Goal: Task Accomplishment & Management: Complete application form

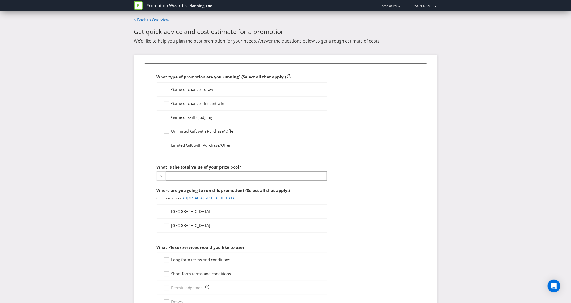
scroll to position [534, 0]
click at [167, 89] on icon at bounding box center [167, 91] width 8 height 8
click at [0, 0] on input "Game of chance - draw" at bounding box center [0, 0] width 0 height 0
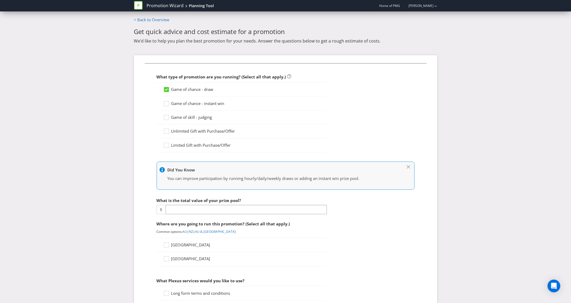
scroll to position [65, 0]
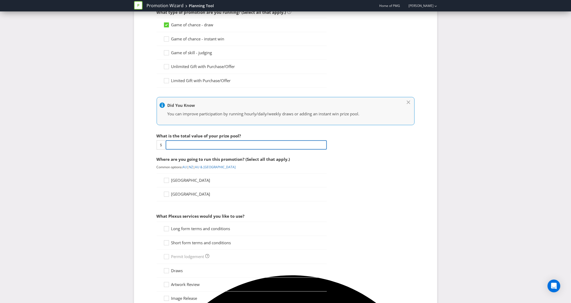
click at [178, 143] on input "number" at bounding box center [246, 144] width 161 height 9
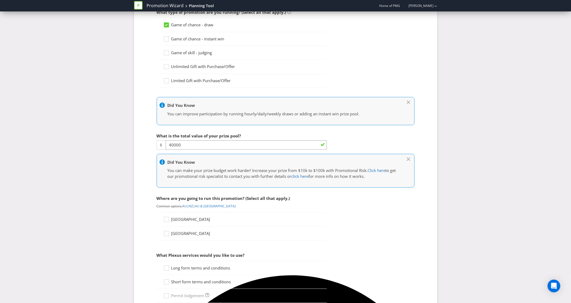
click at [132, 227] on main "< Back to Overview Get quick advice and cost estimate for a promotion We’d like…" at bounding box center [285, 212] width 311 height 521
click at [166, 221] on icon at bounding box center [167, 221] width 8 height 8
click at [0, 0] on input "[GEOGRAPHIC_DATA]" at bounding box center [0, 0] width 0 height 0
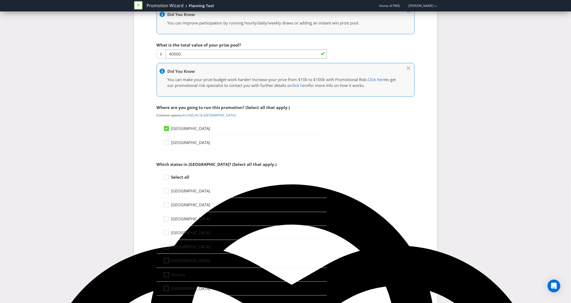
scroll to position [156, 0]
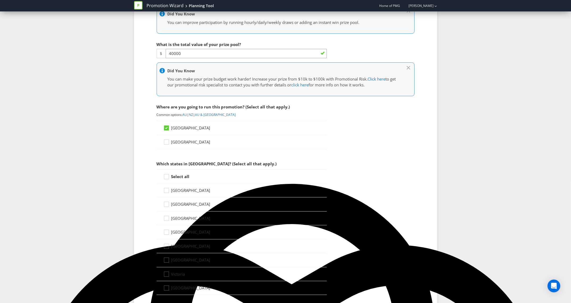
drag, startPoint x: 165, startPoint y: 179, endPoint x: 162, endPoint y: 180, distance: 3.5
click at [165, 179] on icon at bounding box center [167, 178] width 8 height 8
click at [0, 0] on input "Select all" at bounding box center [0, 0] width 0 height 0
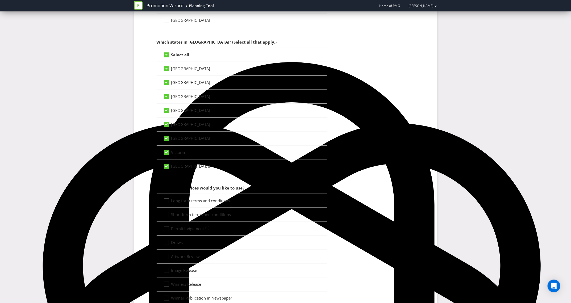
scroll to position [279, 0]
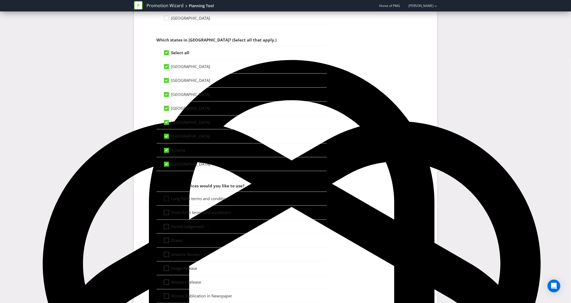
click at [169, 200] on icon at bounding box center [167, 200] width 8 height 8
click at [0, 0] on input "Long form terms and conditions" at bounding box center [0, 0] width 0 height 0
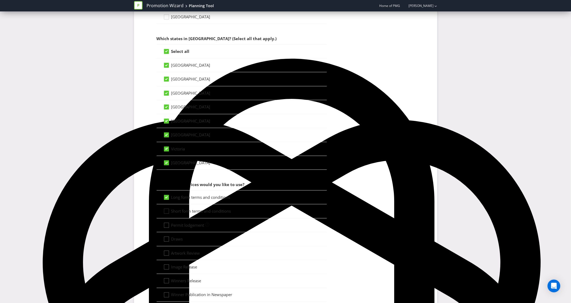
click at [168, 212] on icon at bounding box center [167, 212] width 8 height 8
click at [0, 0] on input "Short form terms and conditions" at bounding box center [0, 0] width 0 height 0
click at [167, 224] on div at bounding box center [166, 223] width 3 height 3
click at [0, 0] on input "Permit lodgement" at bounding box center [0, 0] width 0 height 0
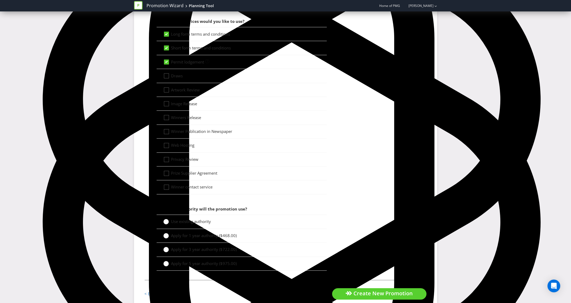
scroll to position [460, 0]
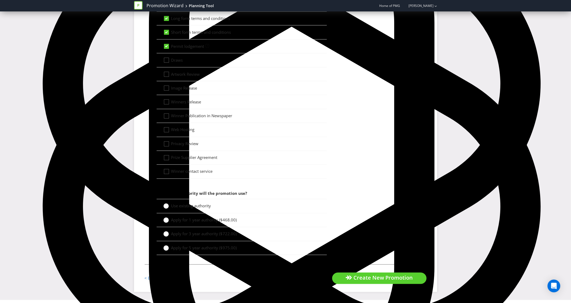
click at [166, 206] on div at bounding box center [166, 204] width 3 height 3
click at [0, 0] on input "Use existing authority" at bounding box center [0, 0] width 0 height 0
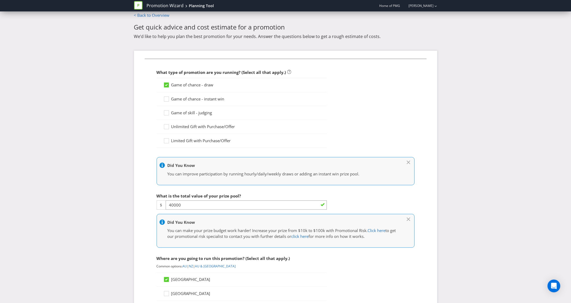
scroll to position [2, 0]
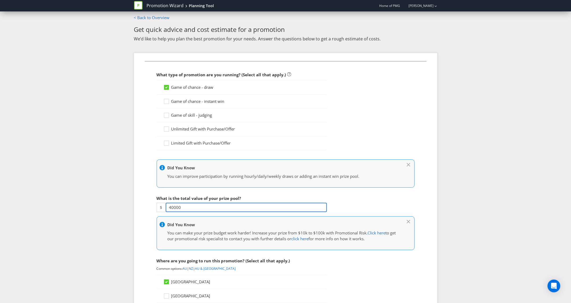
click at [171, 207] on input "40000" at bounding box center [246, 207] width 161 height 9
type input "50000"
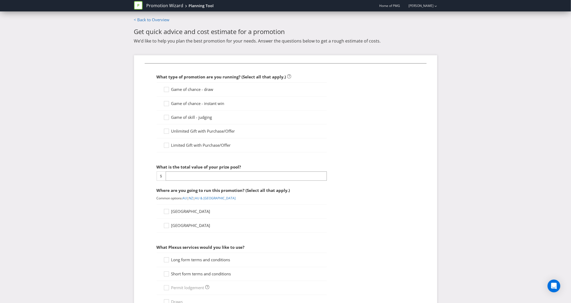
scroll to position [534, 0]
click at [165, 89] on div at bounding box center [166, 87] width 3 height 3
click at [0, 0] on input "Game of chance - draw" at bounding box center [0, 0] width 0 height 0
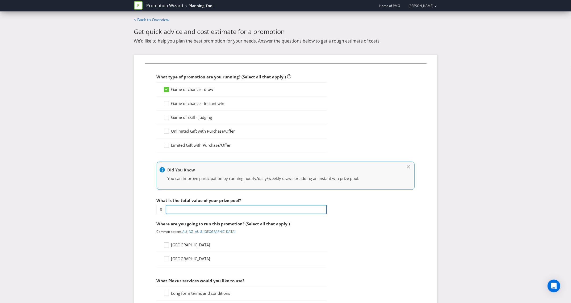
click at [179, 209] on input "number" at bounding box center [246, 209] width 161 height 9
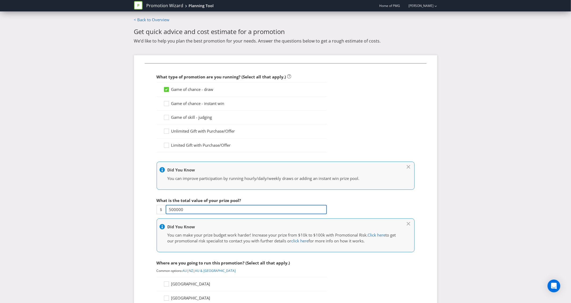
type input "50000"
drag, startPoint x: 175, startPoint y: 210, endPoint x: 215, endPoint y: 204, distance: 40.3
type textarea "0"
click at [175, 210] on input "50000" at bounding box center [246, 209] width 161 height 9
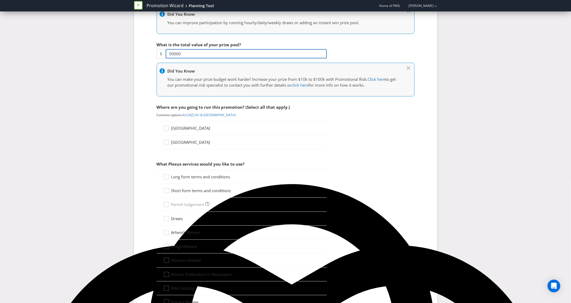
scroll to position [157, 0]
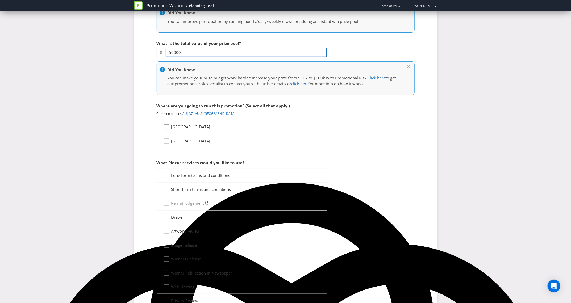
type input "50000"
drag, startPoint x: 166, startPoint y: 128, endPoint x: 174, endPoint y: 155, distance: 28.9
click at [166, 128] on icon at bounding box center [167, 128] width 8 height 8
click at [0, 0] on input "[GEOGRAPHIC_DATA]" at bounding box center [0, 0] width 0 height 0
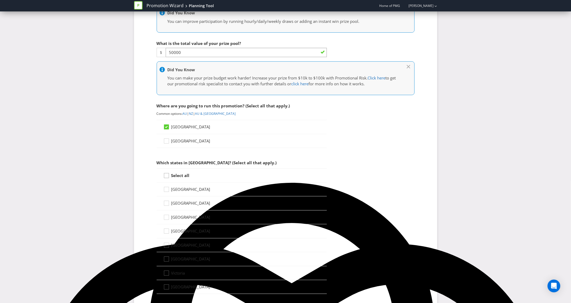
click at [165, 175] on div at bounding box center [166, 174] width 3 height 3
click at [0, 0] on input "Select all" at bounding box center [0, 0] width 0 height 0
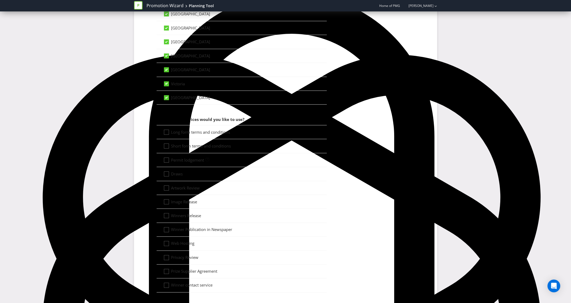
scroll to position [354, 0]
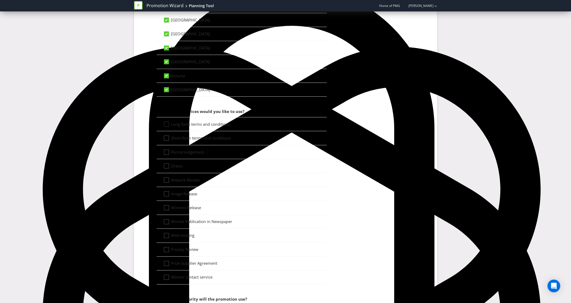
click at [167, 125] on div at bounding box center [165, 126] width 5 height 9
click at [0, 0] on input "Long form terms and conditions" at bounding box center [0, 0] width 0 height 0
click at [164, 140] on icon at bounding box center [167, 139] width 8 height 8
click at [0, 0] on input "Short form terms and conditions" at bounding box center [0, 0] width 0 height 0
click at [166, 151] on div at bounding box center [166, 150] width 3 height 3
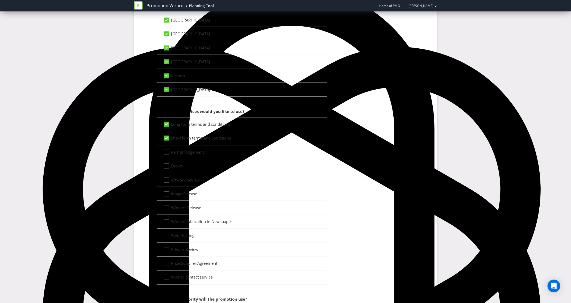
click at [0, 0] on input "Permit lodgement" at bounding box center [0, 0] width 0 height 0
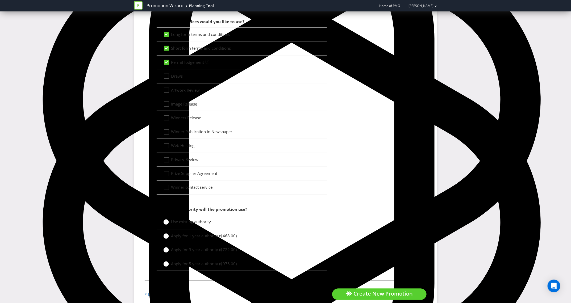
scroll to position [460, 0]
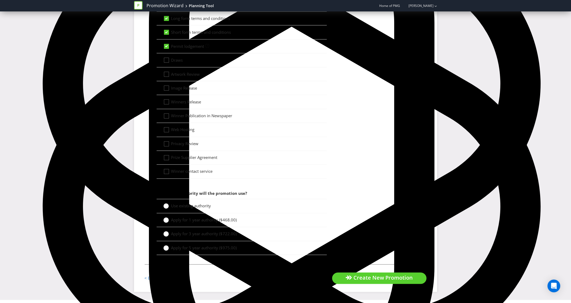
drag, startPoint x: 168, startPoint y: 209, endPoint x: 167, endPoint y: 205, distance: 3.6
click at [168, 209] on circle at bounding box center [165, 206] width 5 height 5
click at [0, 0] on input "Use existing authority" at bounding box center [0, 0] width 0 height 0
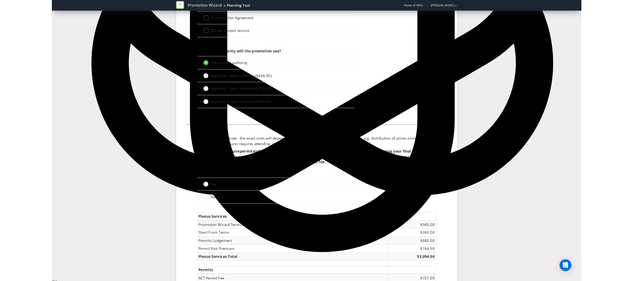
scroll to position [677, 0]
